Goal: Complete application form

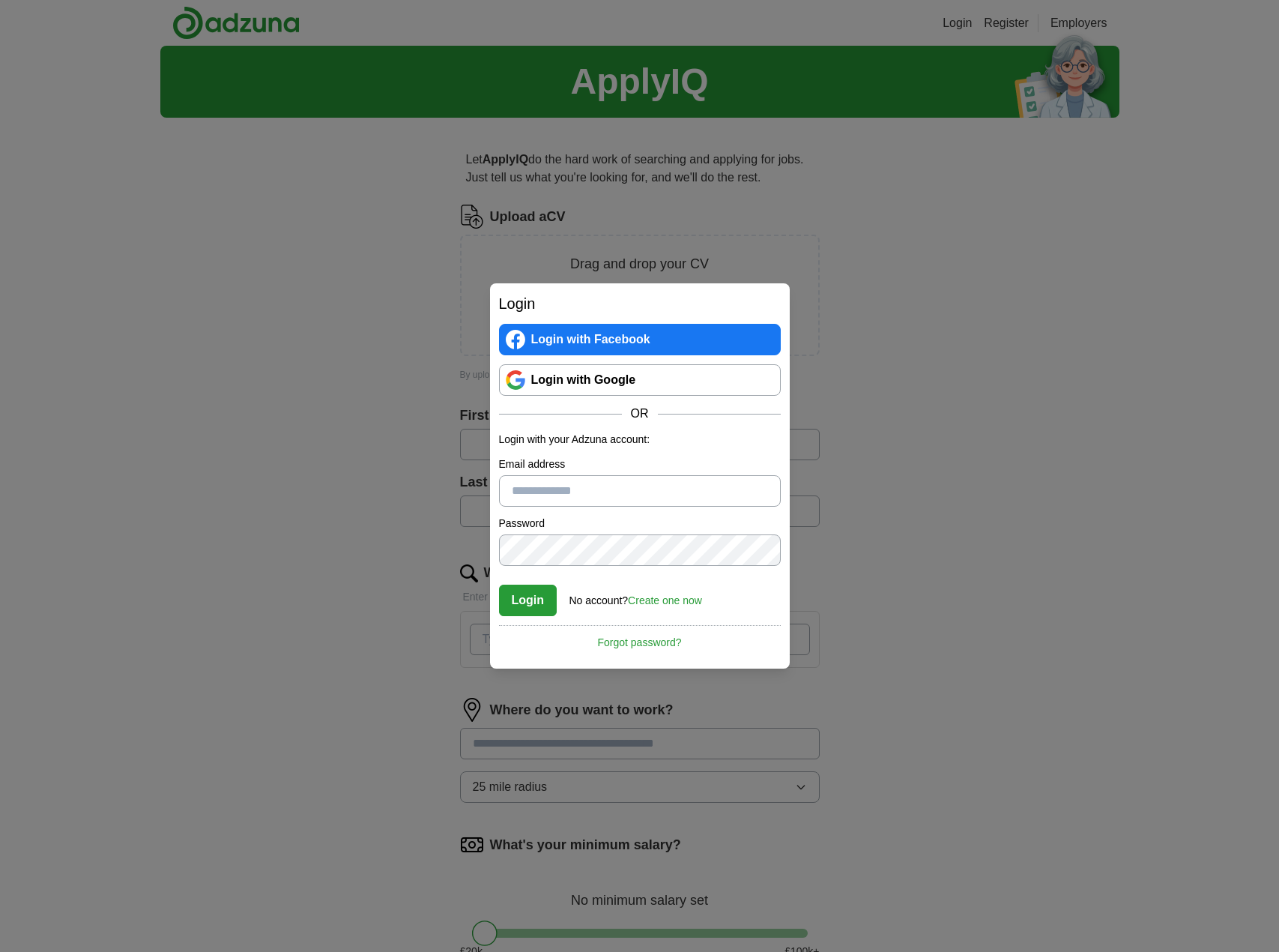
click at [664, 602] on link "Create one now" at bounding box center [664, 600] width 74 height 12
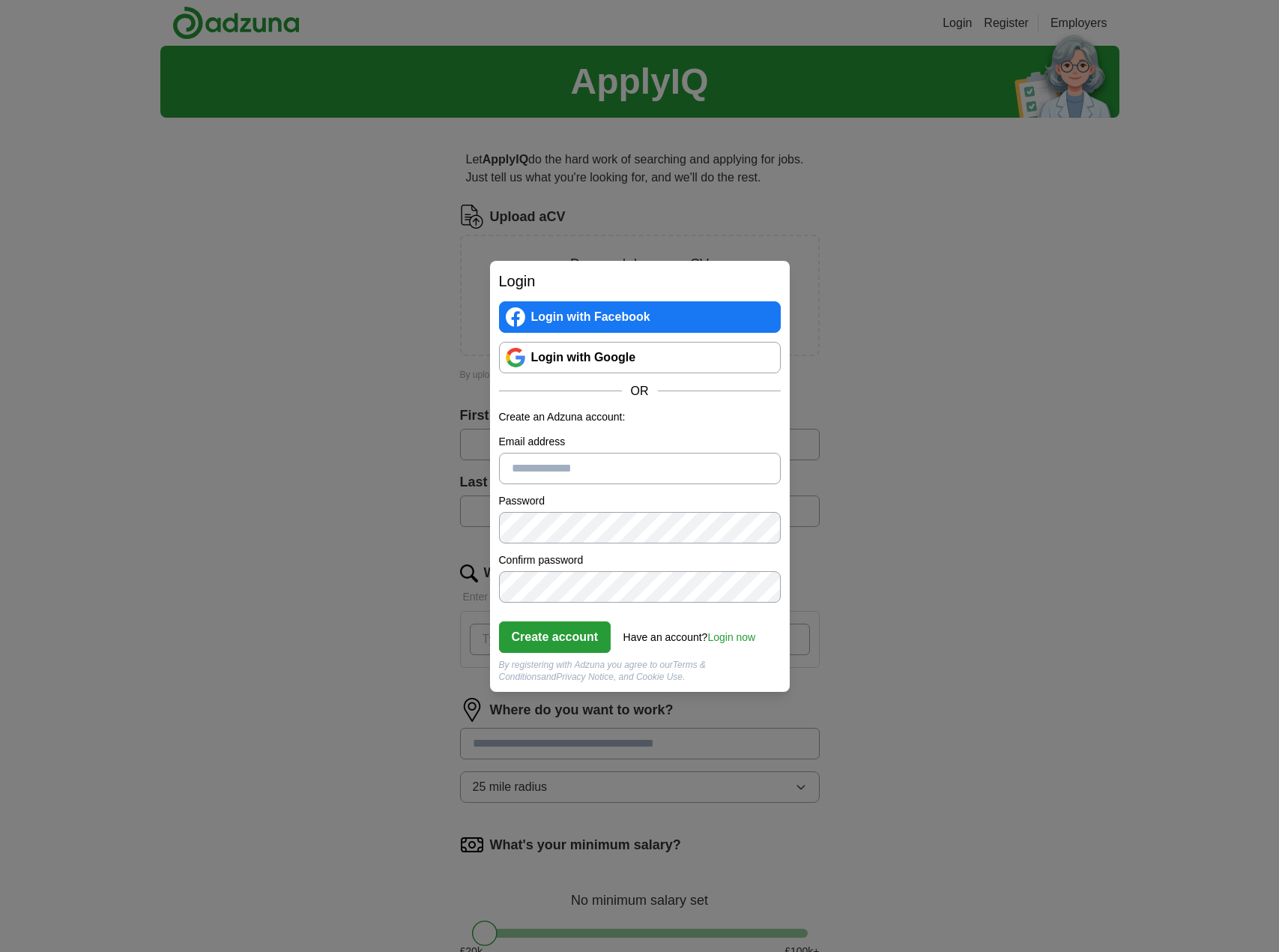
click at [548, 471] on input "Email address" at bounding box center [640, 468] width 282 height 31
type input "**********"
click at [601, 637] on button "Create account" at bounding box center [555, 636] width 112 height 31
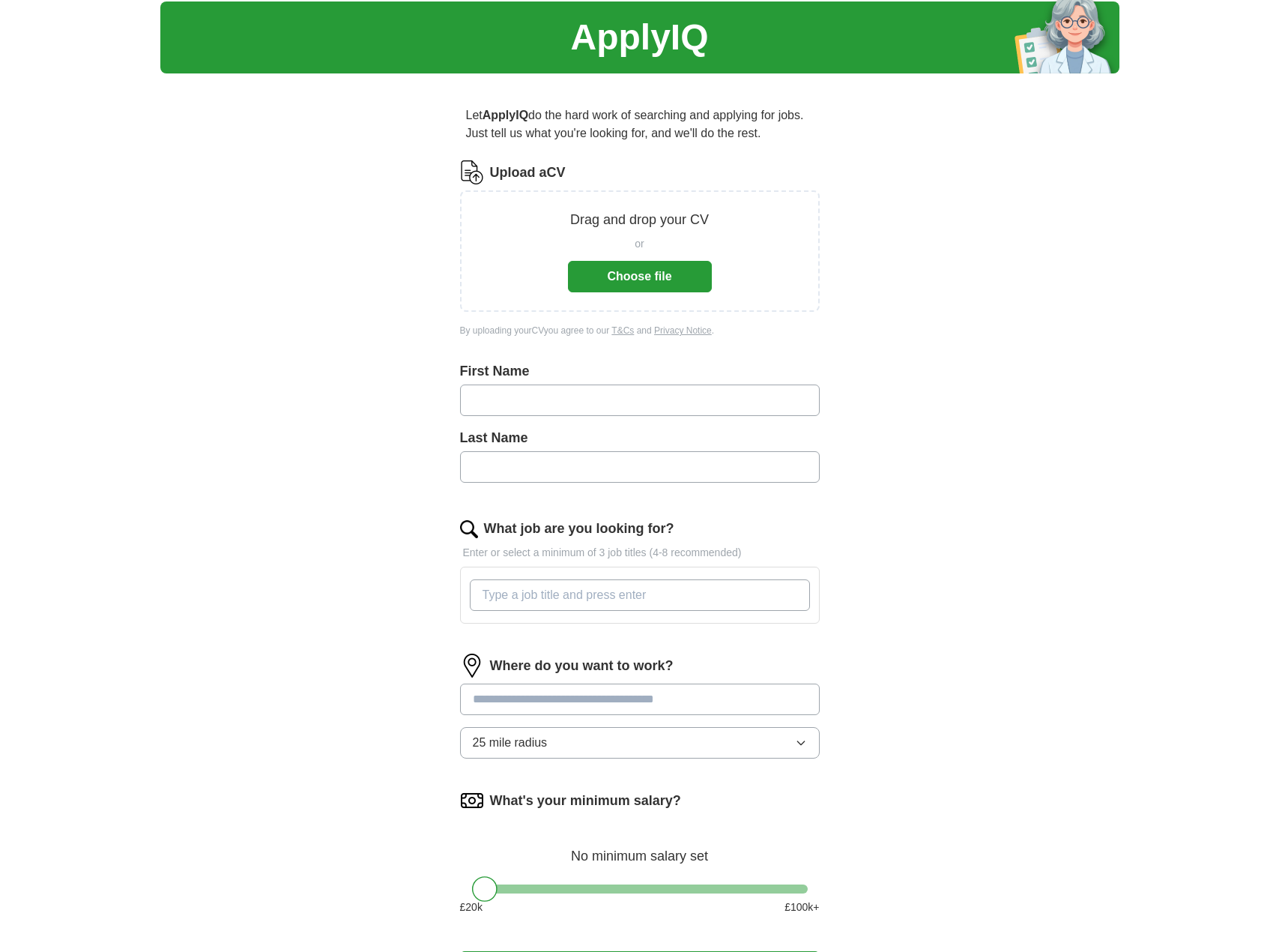
scroll to position [62, 0]
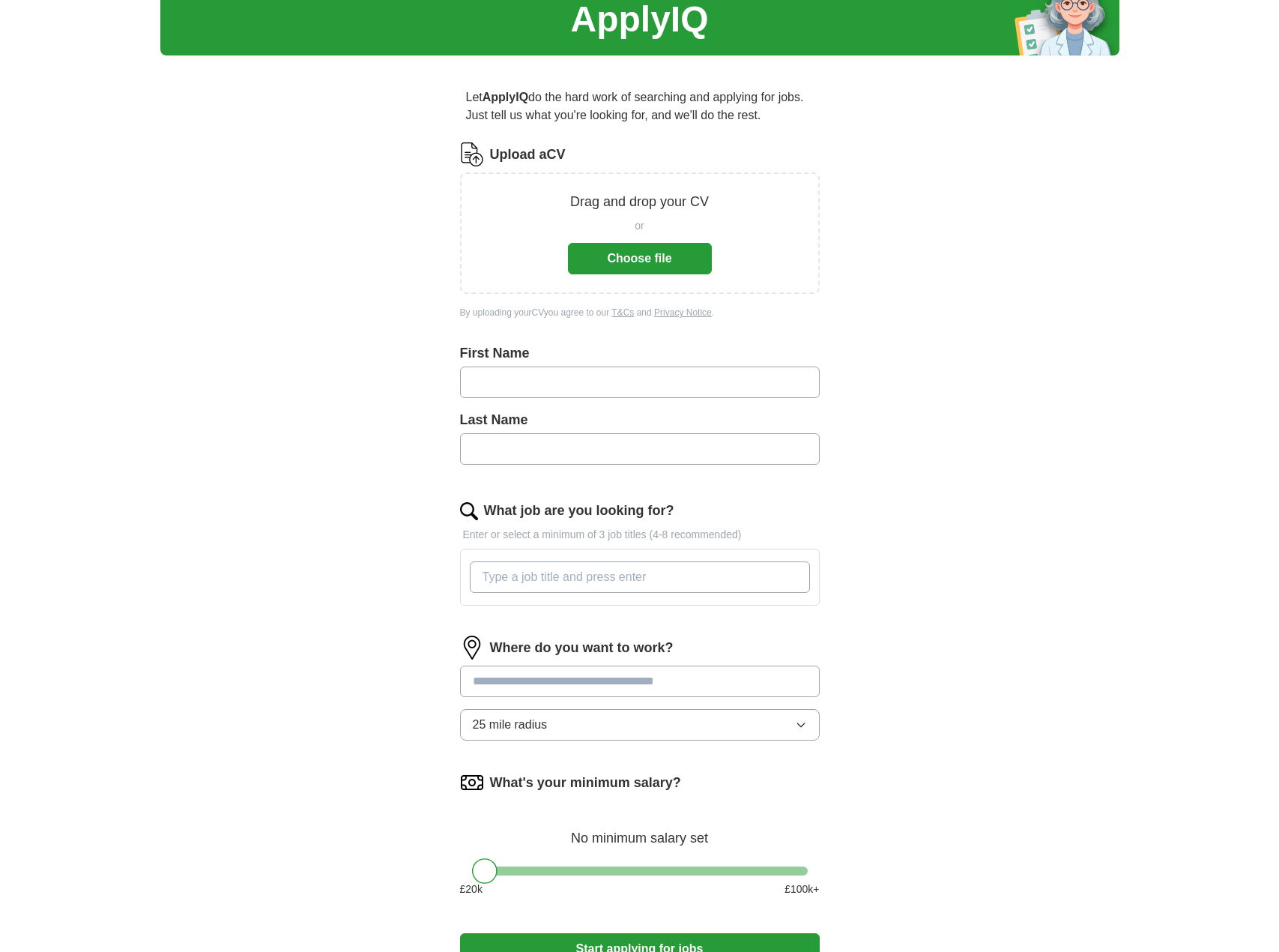
click at [685, 254] on button "Choose file" at bounding box center [640, 259] width 144 height 31
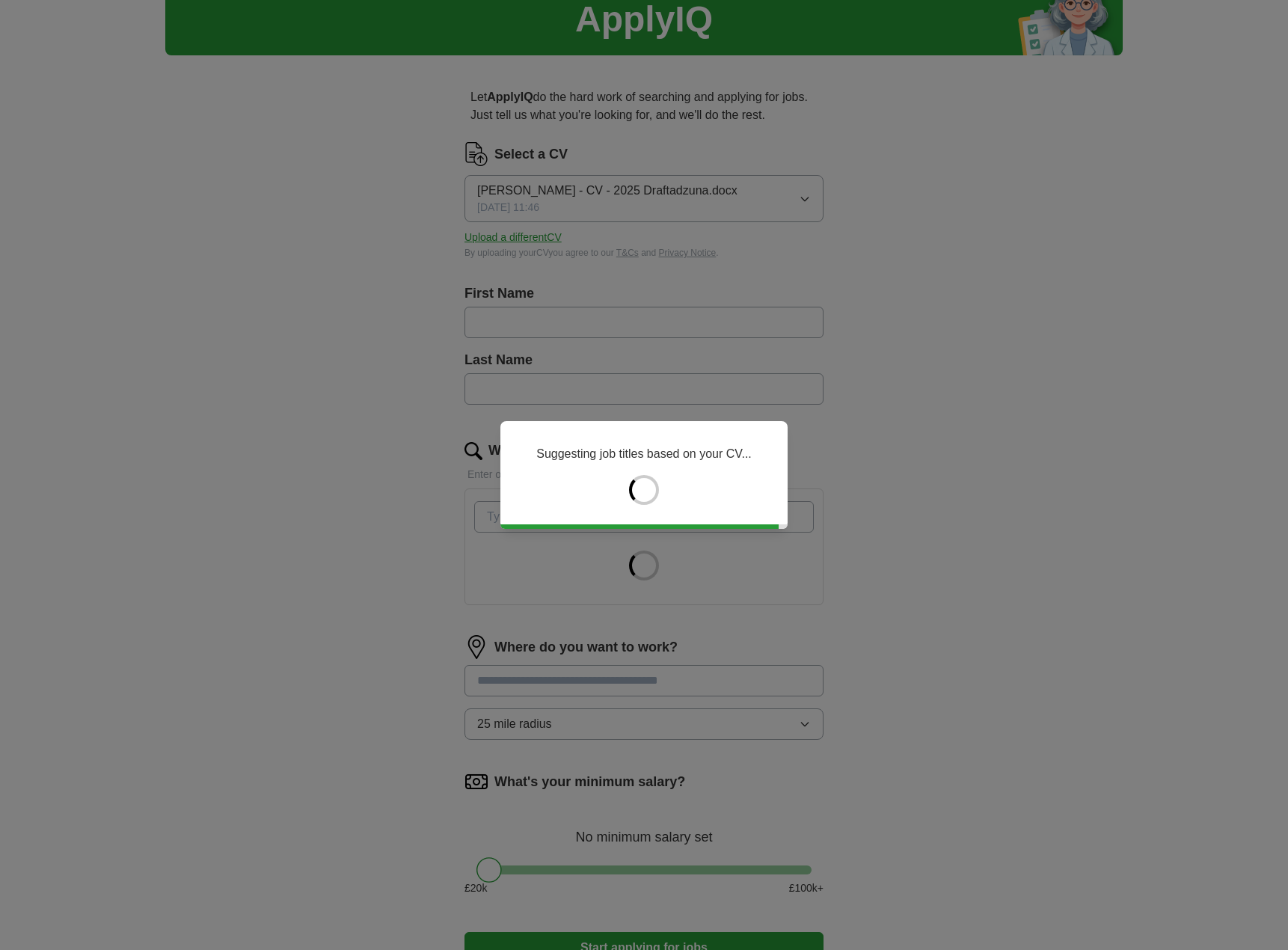
type input "*****"
type input "******"
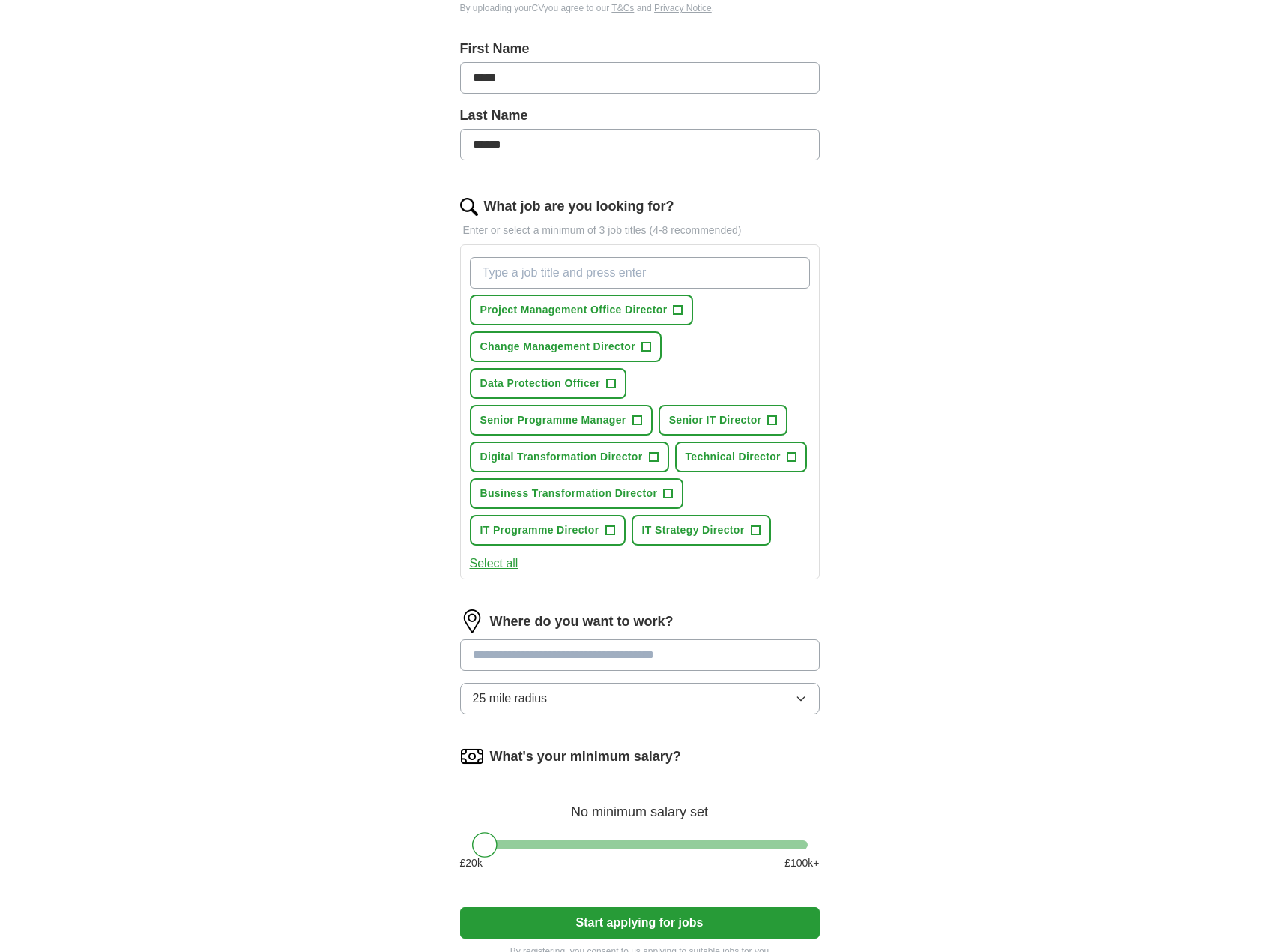
scroll to position [312, 0]
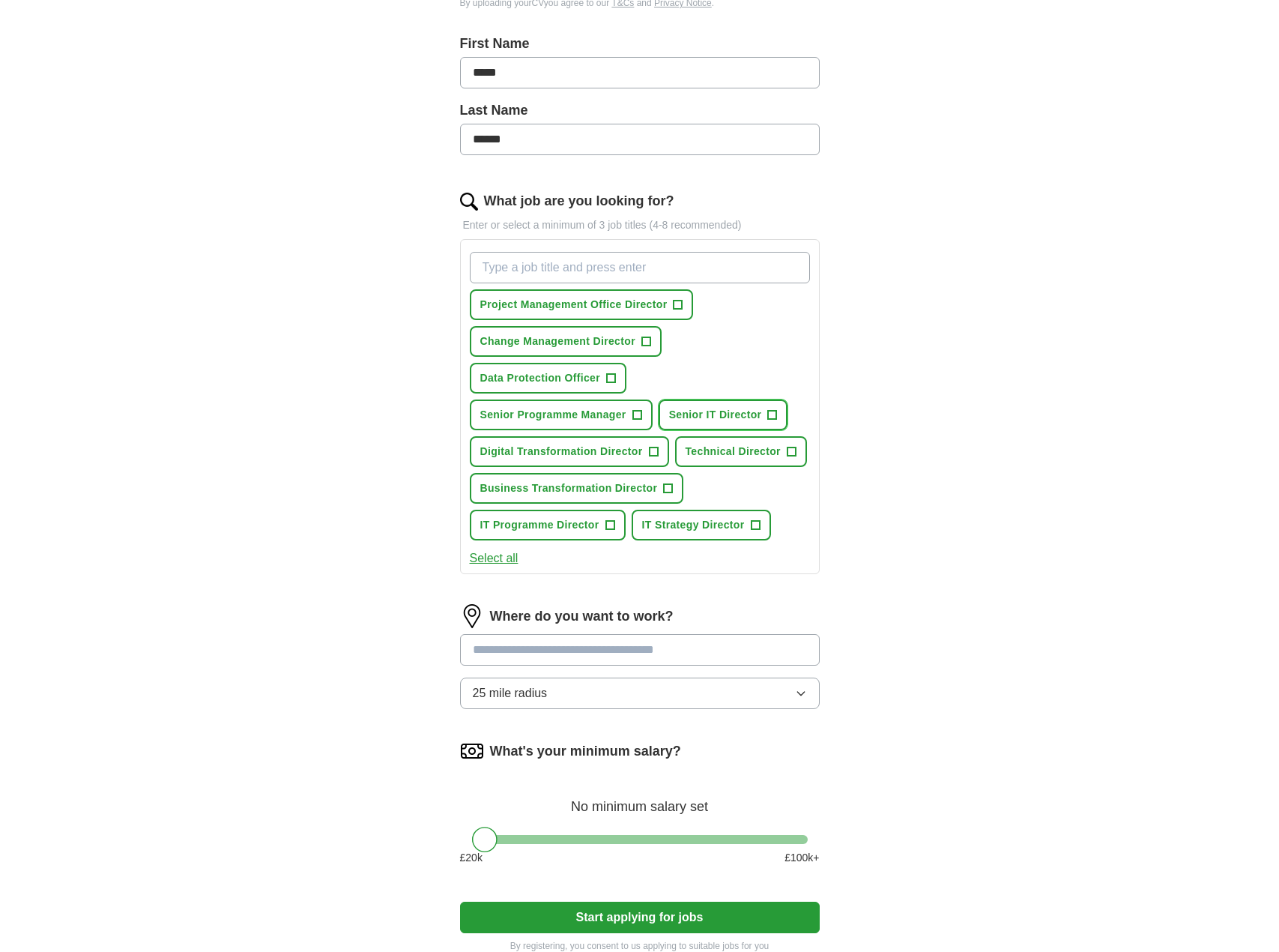
click at [707, 412] on span "Senior IT Director" at bounding box center [715, 414] width 93 height 16
click at [678, 299] on span "+" at bounding box center [678, 305] width 9 height 12
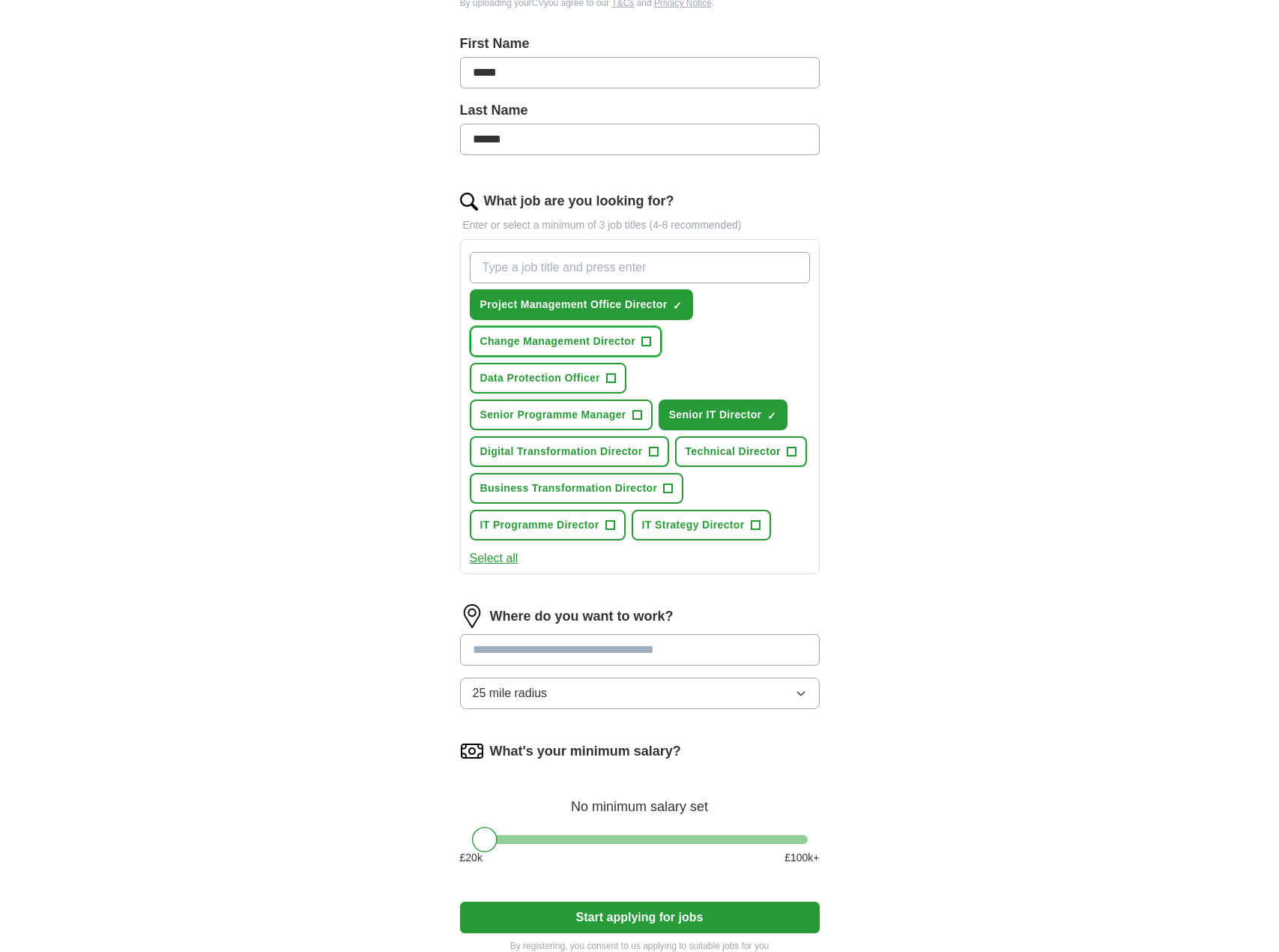
click at [649, 344] on span "+" at bounding box center [646, 341] width 9 height 12
click at [656, 446] on span "+" at bounding box center [654, 451] width 9 height 12
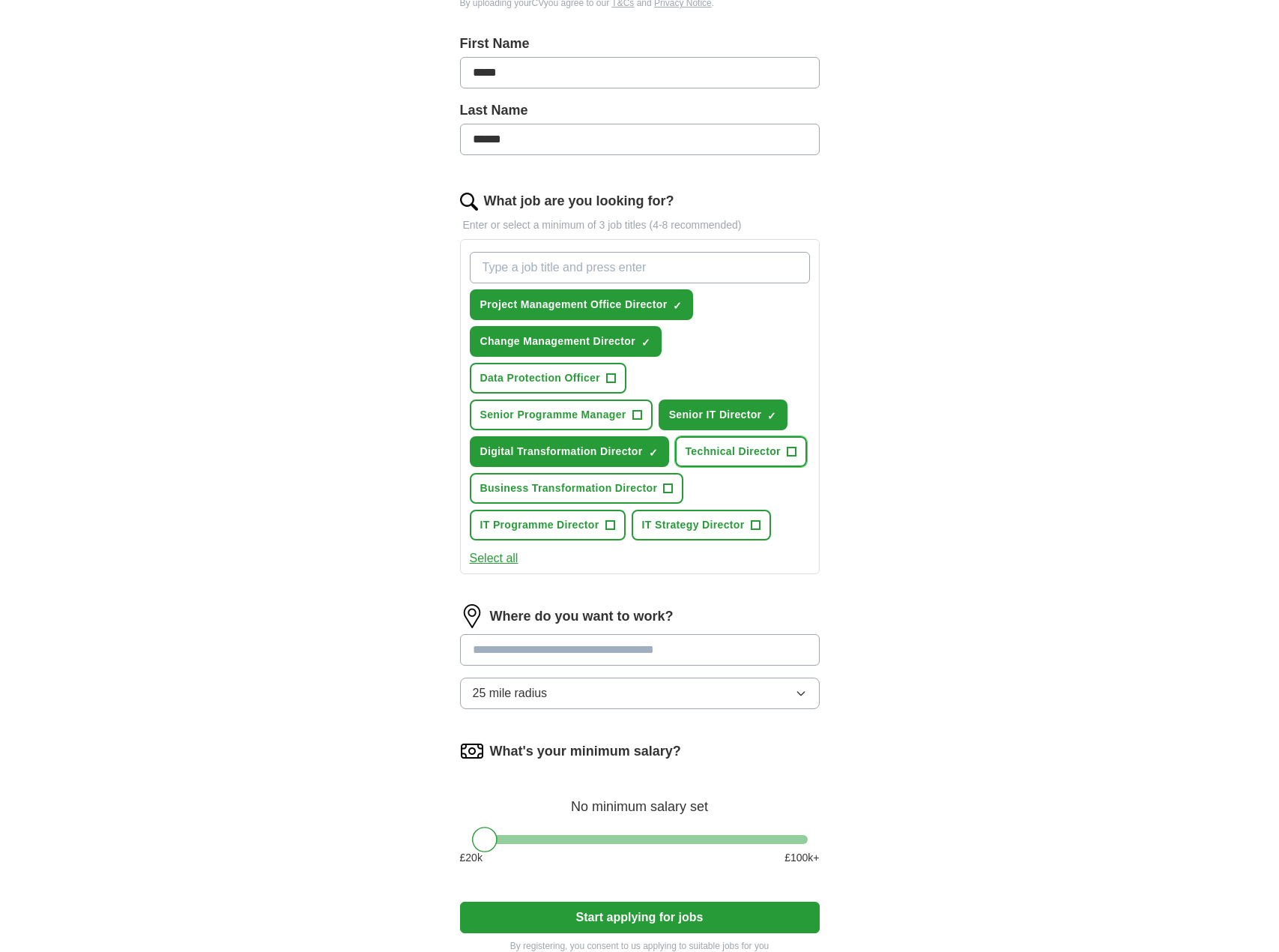
click at [792, 448] on span "+" at bounding box center [791, 451] width 9 height 12
click at [752, 522] on span "+" at bounding box center [756, 525] width 9 height 12
click at [605, 522] on span "+" at bounding box center [610, 525] width 9 height 12
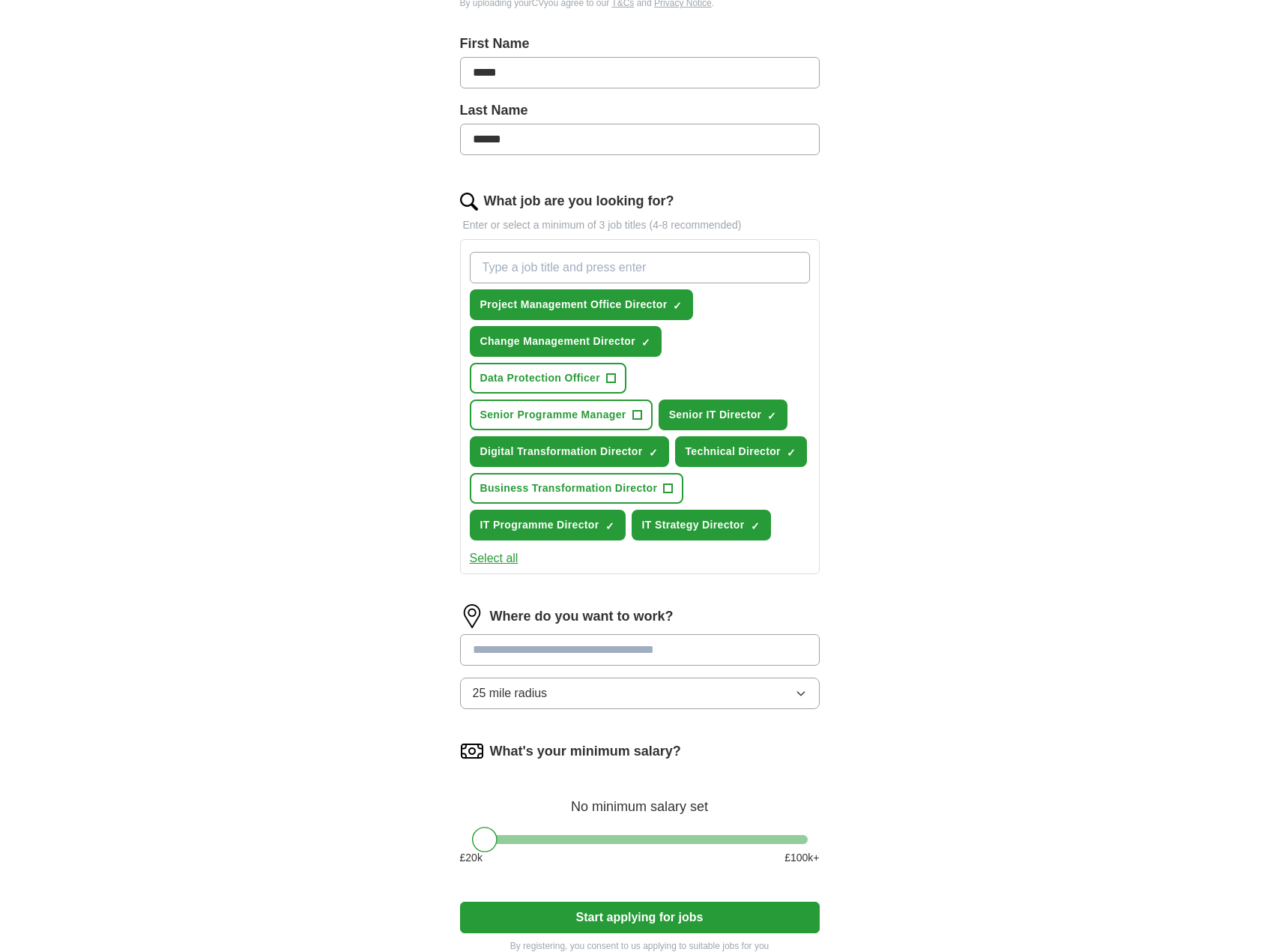
click at [643, 653] on input at bounding box center [640, 650] width 360 height 31
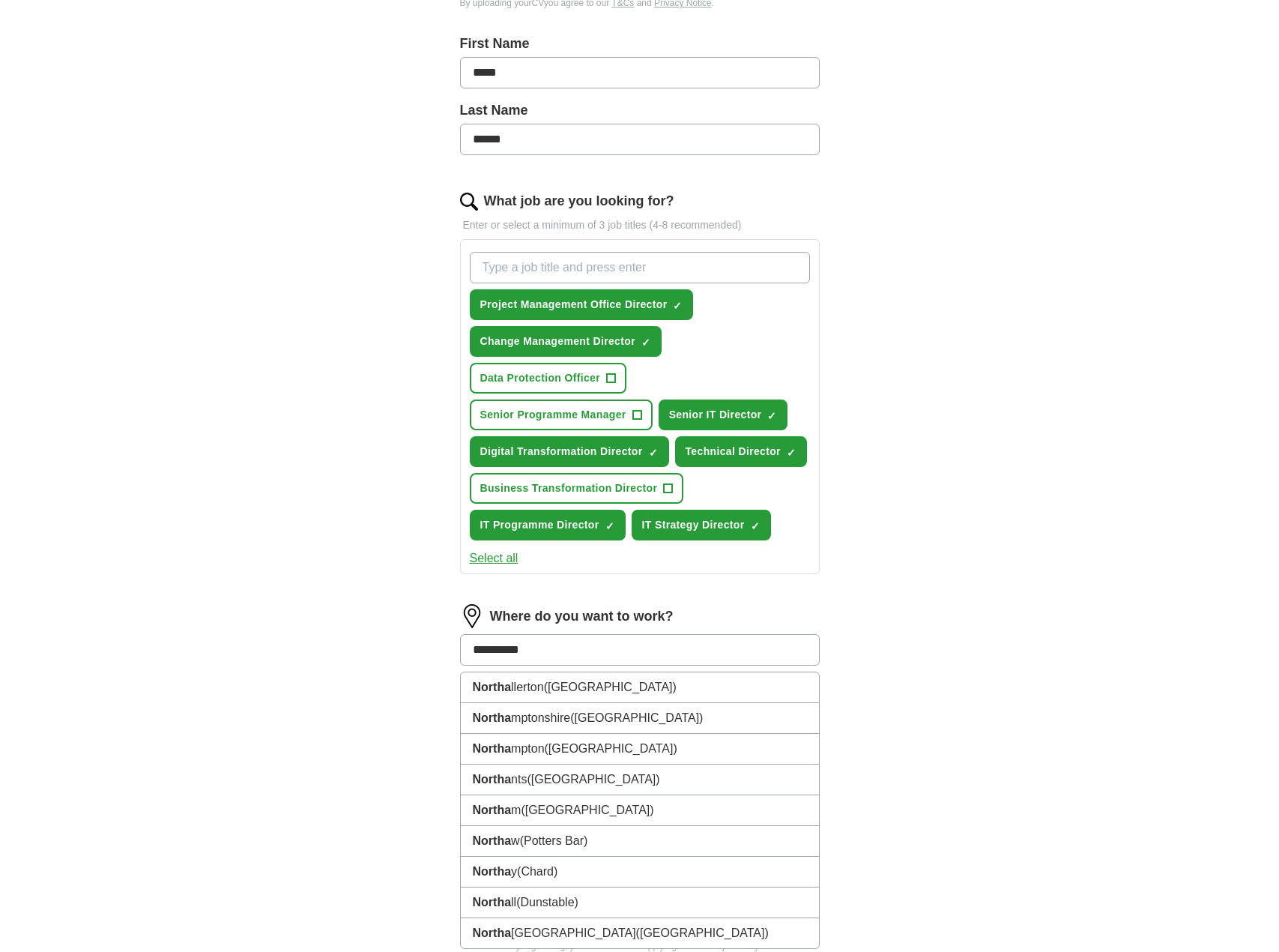
type input "**********"
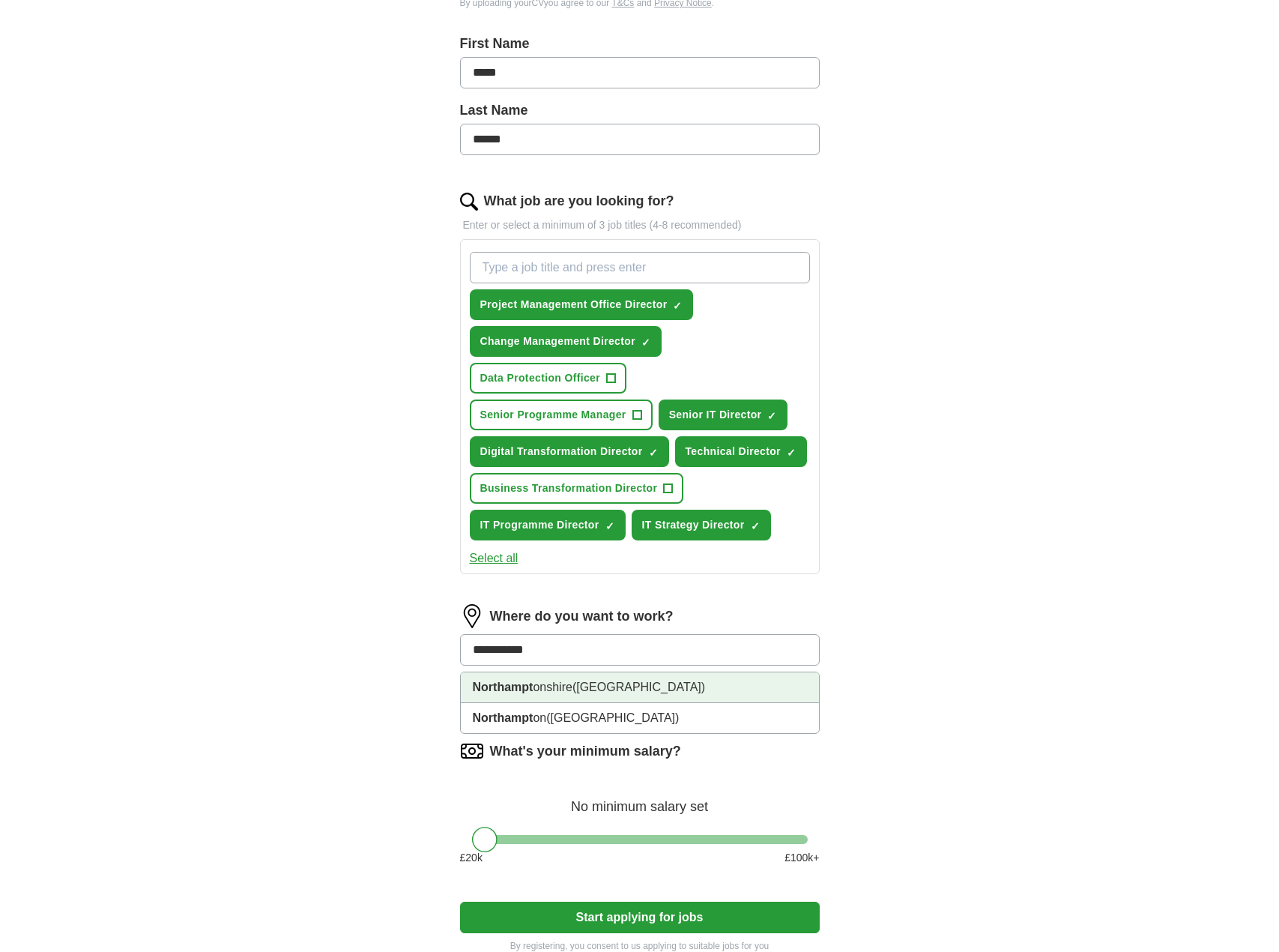
click at [632, 686] on span "([GEOGRAPHIC_DATA])" at bounding box center [639, 686] width 132 height 12
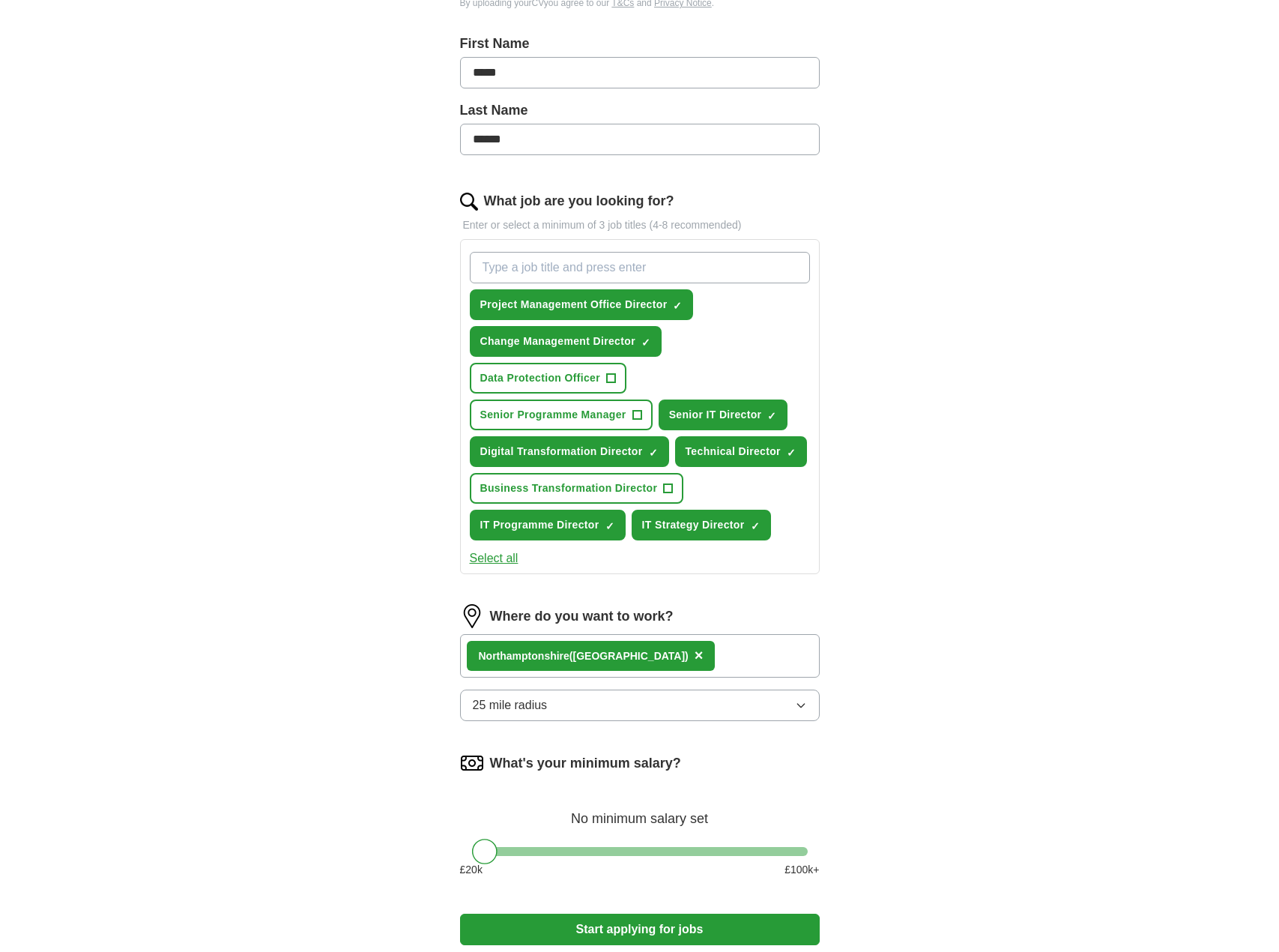
click at [598, 708] on button "25 mile radius" at bounding box center [640, 705] width 360 height 31
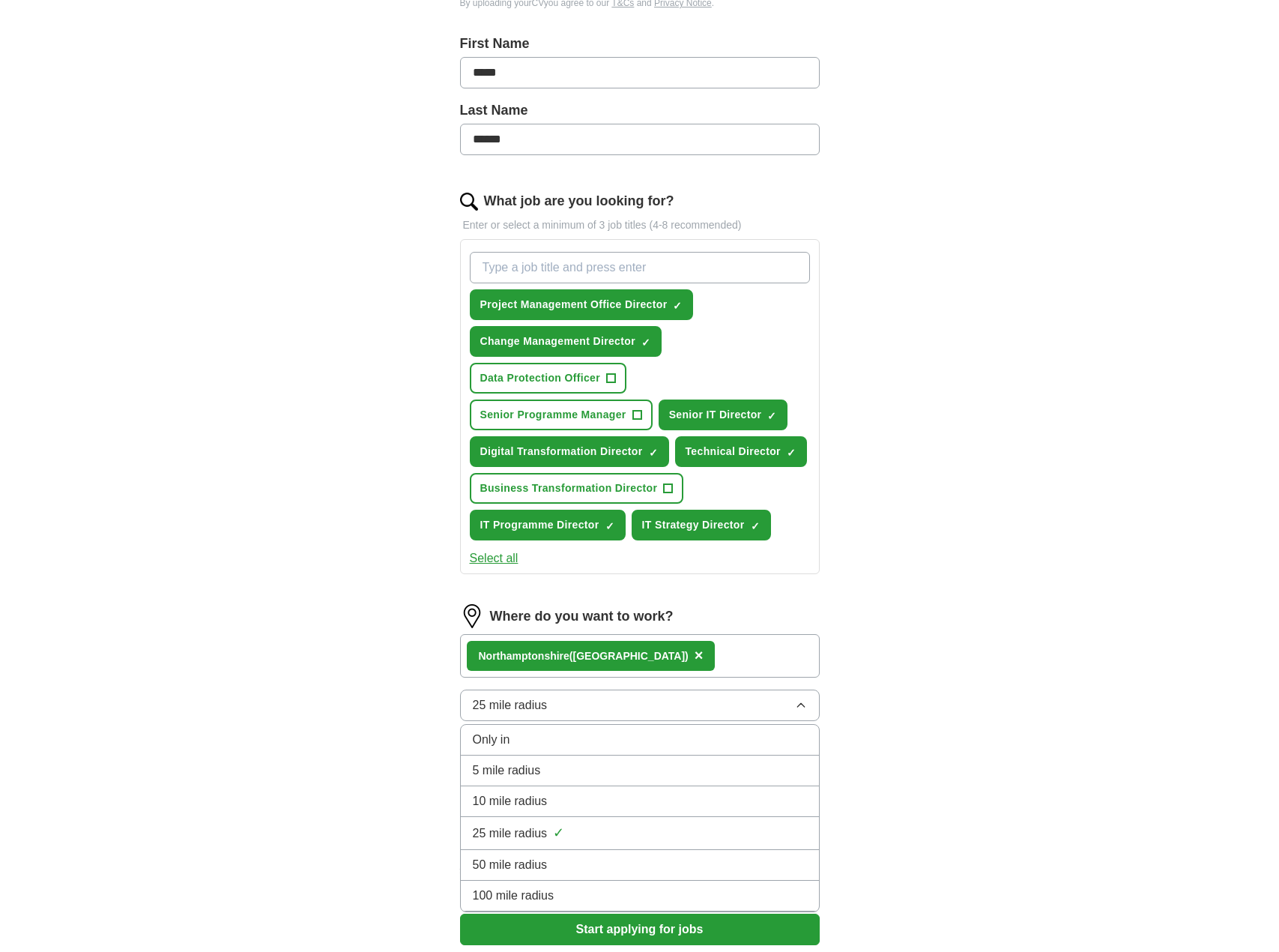
click at [604, 866] on div "50 mile radius" at bounding box center [640, 864] width 334 height 18
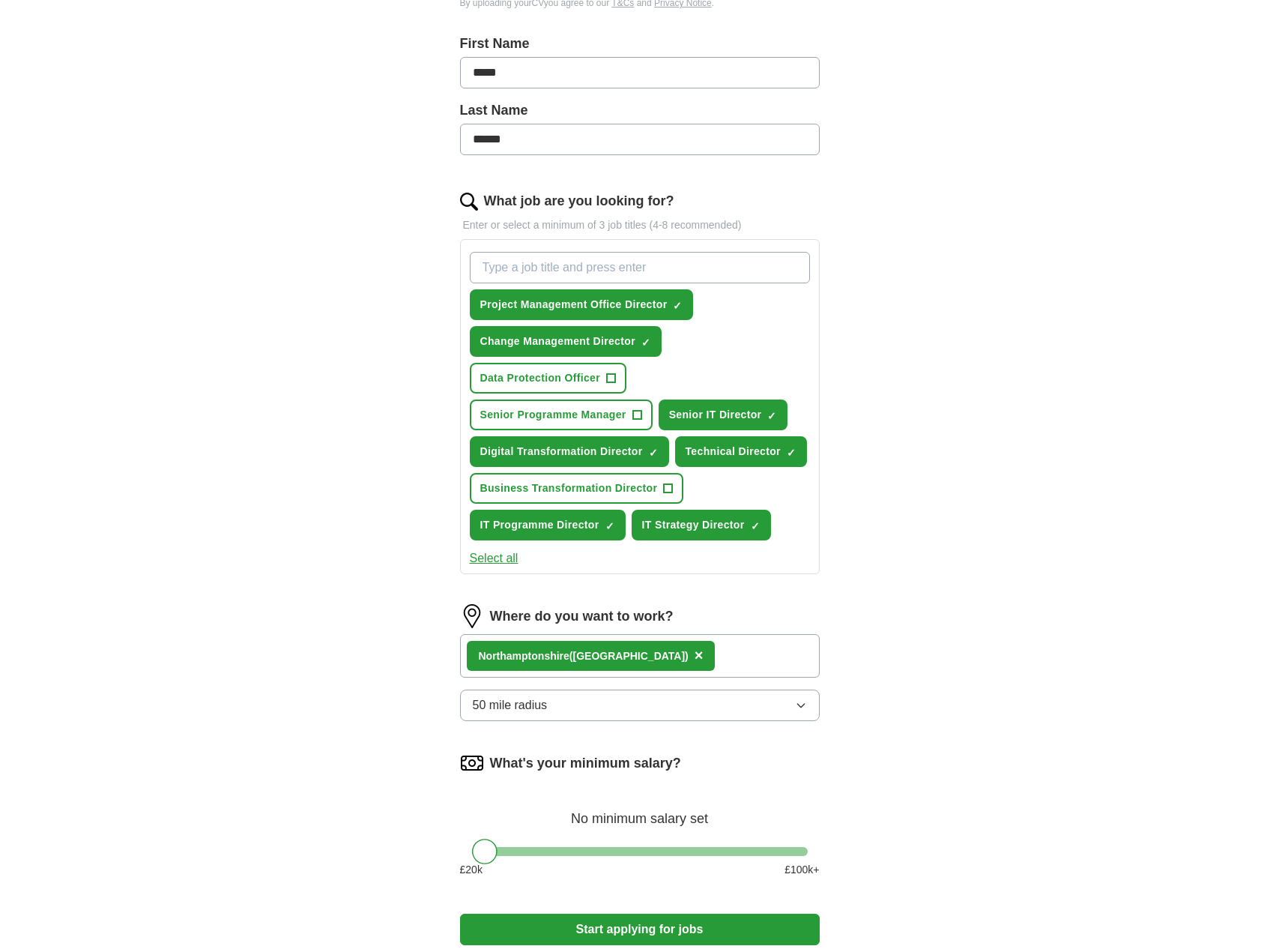
click at [897, 594] on div "ApplyIQ Let ApplyIQ do the hard work of searching and applying for jobs. Just t…" at bounding box center [640, 359] width 959 height 1252
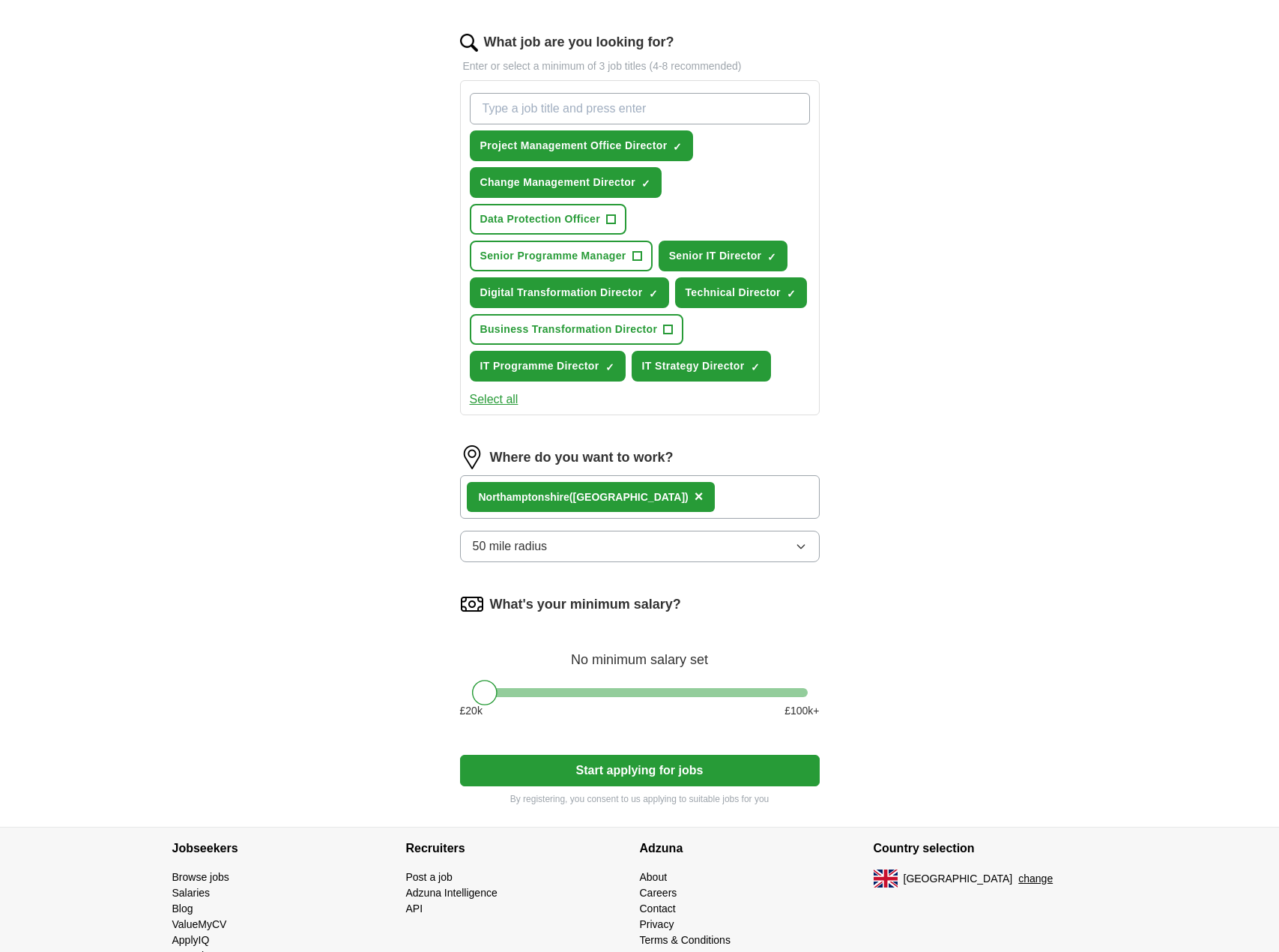
scroll to position [513, 0]
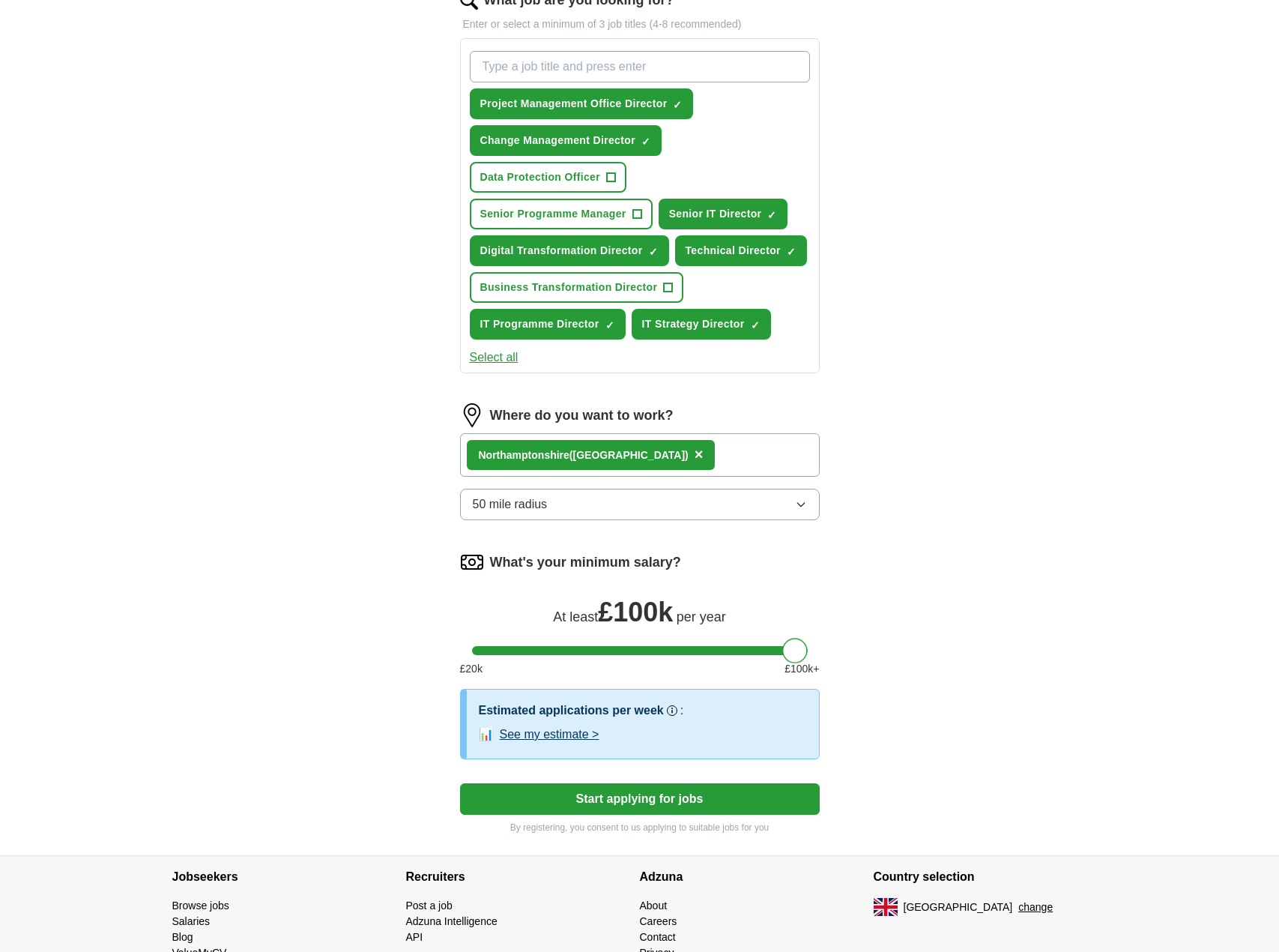
drag, startPoint x: 484, startPoint y: 647, endPoint x: 796, endPoint y: 650, distance: 312.0
click at [796, 650] on div at bounding box center [795, 651] width 26 height 26
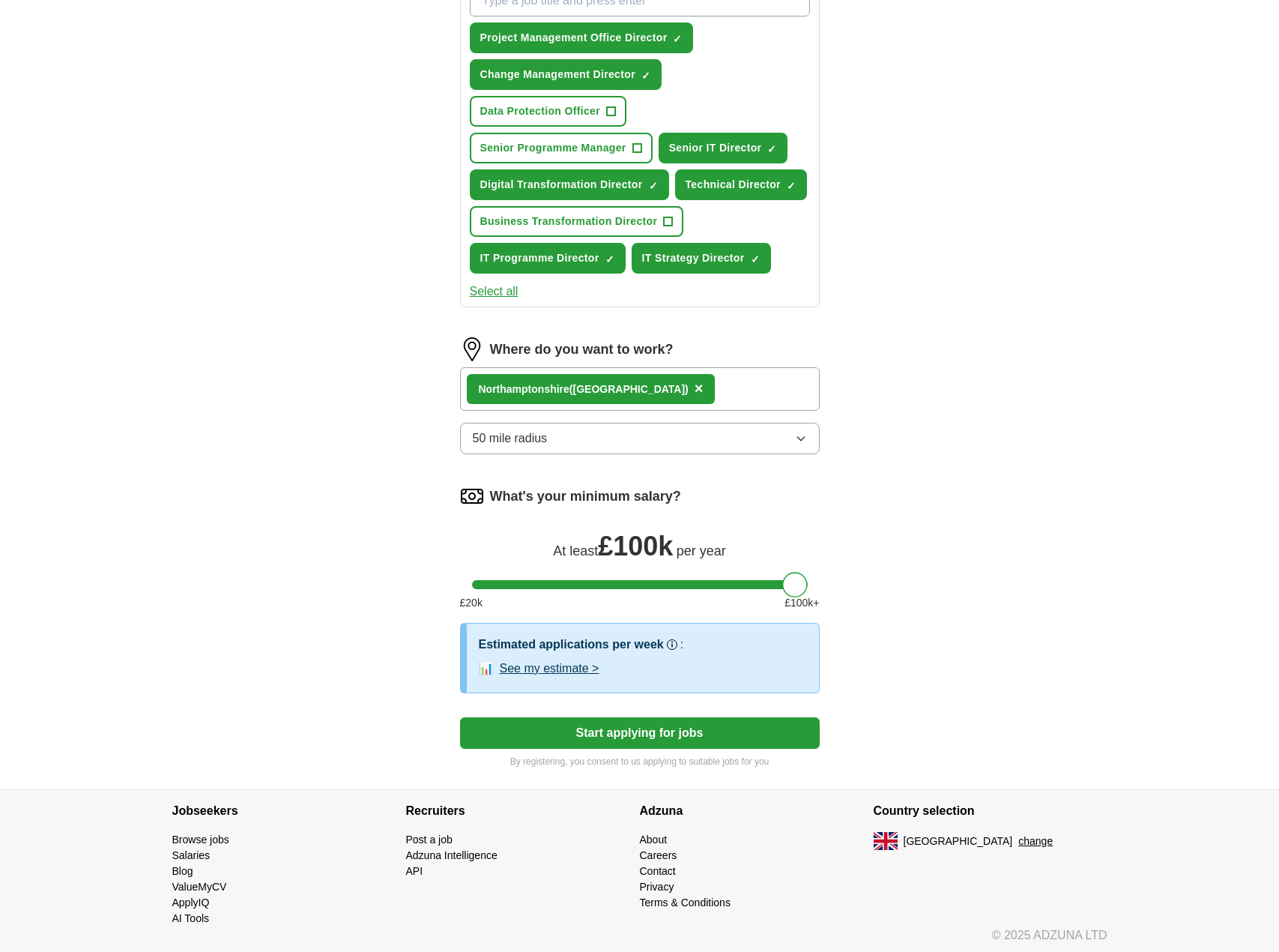
scroll to position [584, 0]
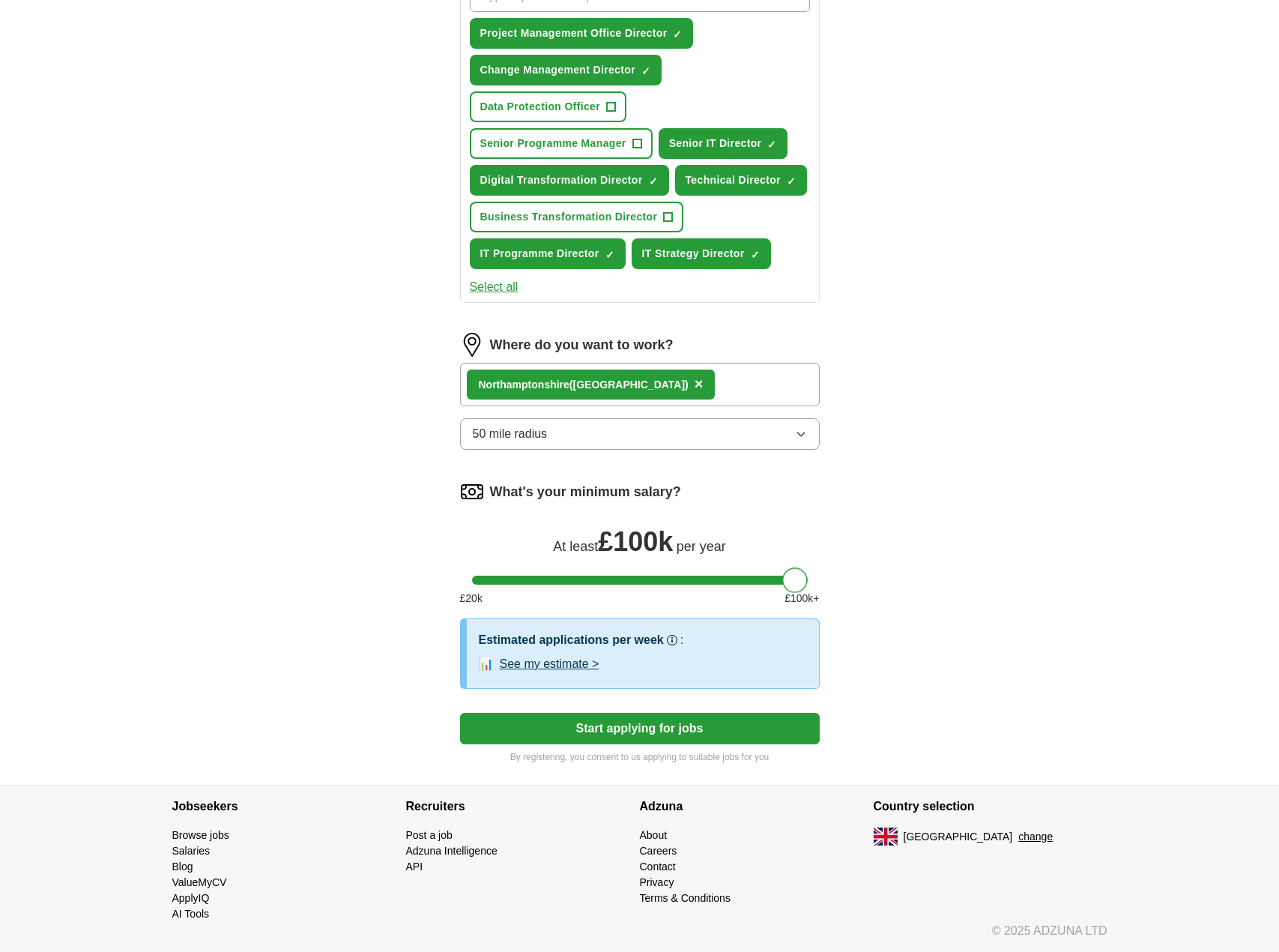
click at [566, 660] on button "See my estimate >" at bounding box center [550, 664] width 100 height 18
